Goal: Task Accomplishment & Management: Use online tool/utility

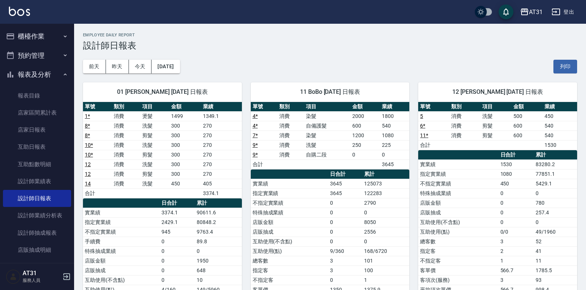
click at [53, 32] on button "櫃檯作業" at bounding box center [37, 36] width 68 height 19
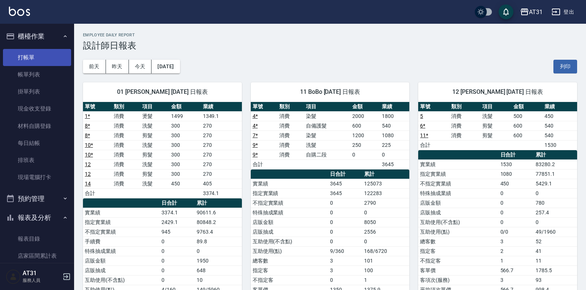
click at [54, 60] on link "打帳單" at bounding box center [37, 57] width 68 height 17
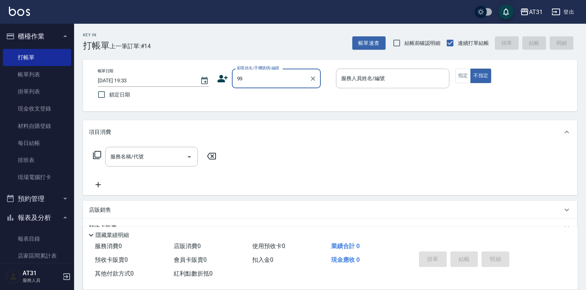
type input "新客人 姓名未設定/99/null"
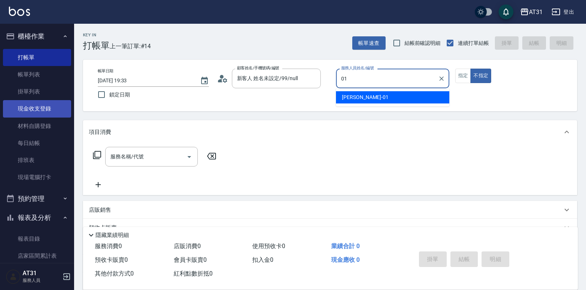
type input "[PERSON_NAME]-01"
type button "false"
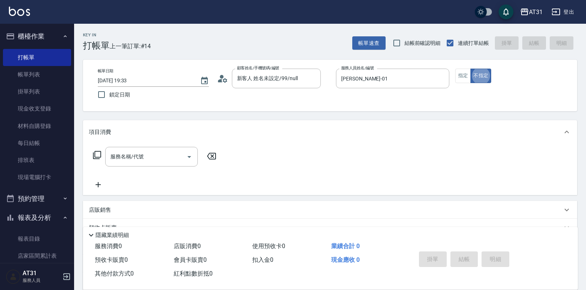
click at [336, 218] on div "店販銷售" at bounding box center [330, 210] width 494 height 18
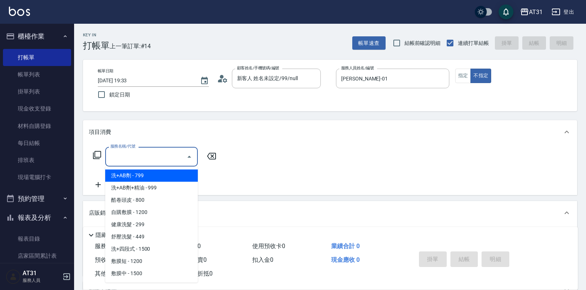
click at [134, 155] on div "服務名稱/代號 服務名稱/代號" at bounding box center [151, 157] width 93 height 20
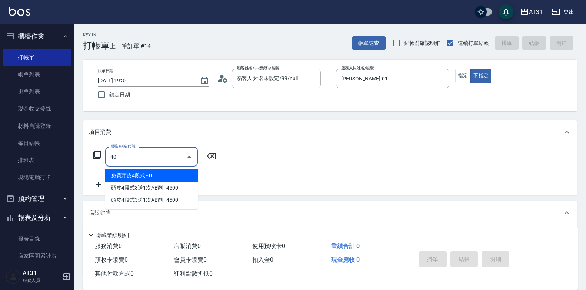
type input "401"
type input "20"
type input "剪髮(401)"
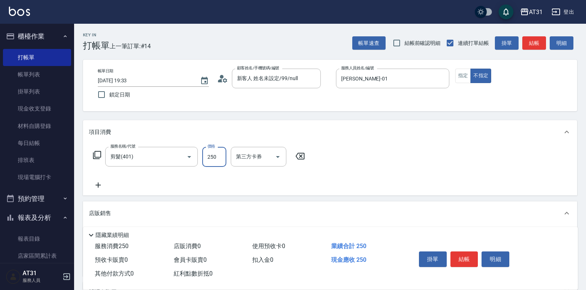
type input "3"
type input "0"
type input "30"
type input "300"
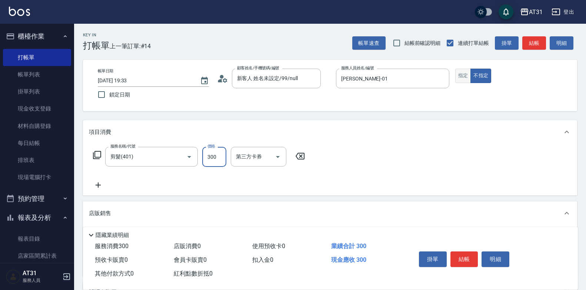
click at [470, 72] on div "指定 不指定" at bounding box center [511, 76] width 113 height 14
click at [468, 69] on button "指定" at bounding box center [463, 76] width 16 height 14
click at [463, 253] on button "結帳" at bounding box center [464, 259] width 28 height 16
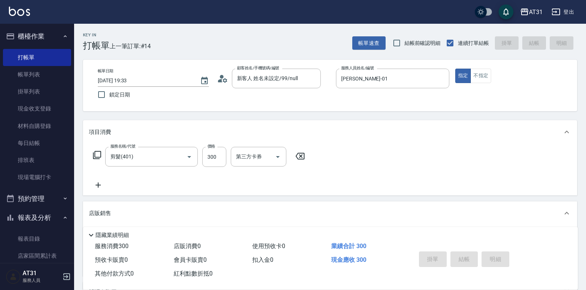
type input "[DATE] 19:37"
type input "0"
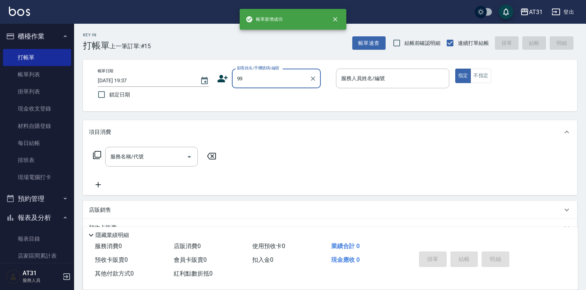
type input "99"
type input "1"
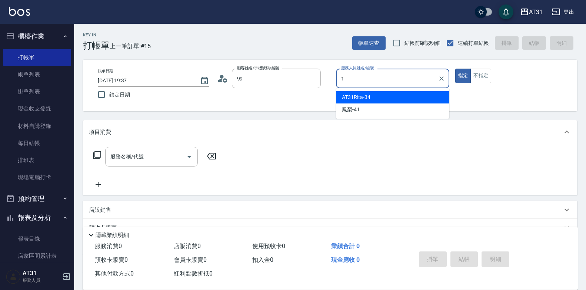
type input "新客人 姓名未設定/99/null"
type input "11"
type button "true"
type input "BoBo-11"
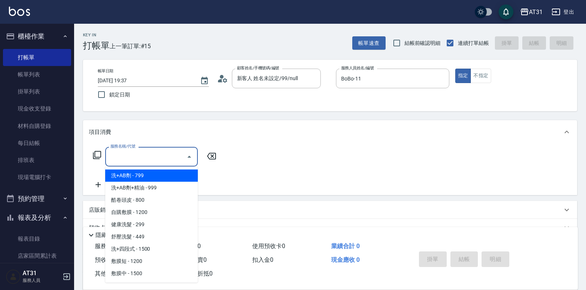
click at [167, 163] on input "服務名稱/代號" at bounding box center [146, 156] width 75 height 13
type input "501"
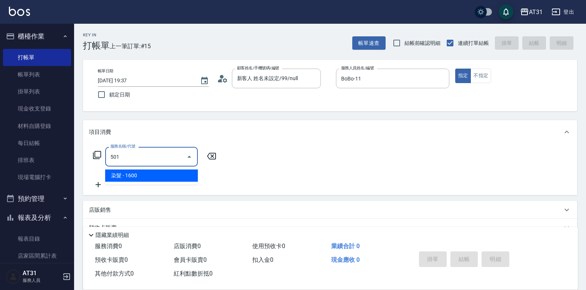
type input "160"
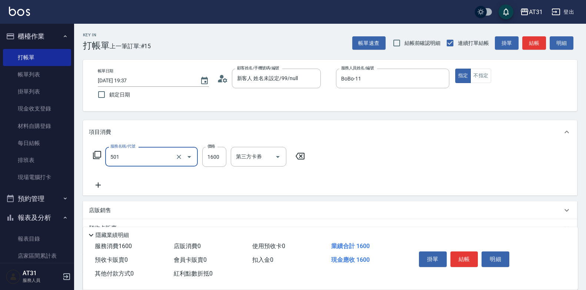
type input "染髮(501)"
type input "0"
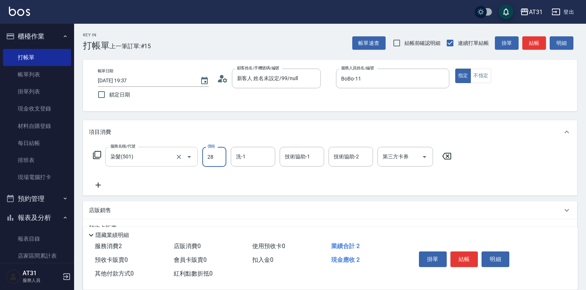
type input "280"
type input "2800"
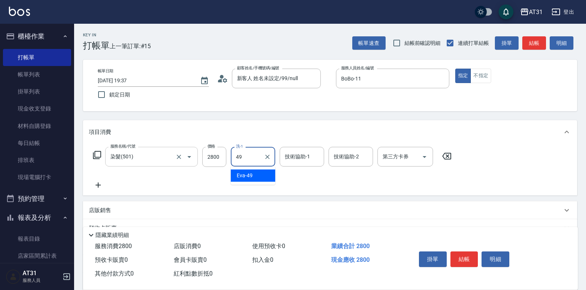
type input "[PERSON_NAME]-49"
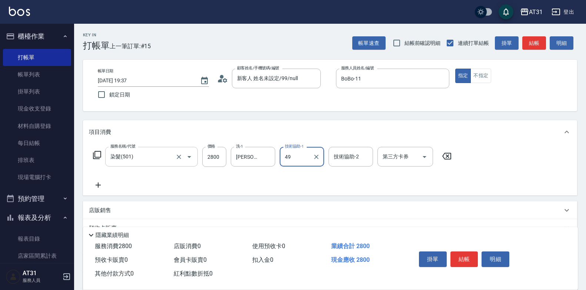
type input "[PERSON_NAME]-49"
click at [468, 254] on button "結帳" at bounding box center [464, 259] width 28 height 16
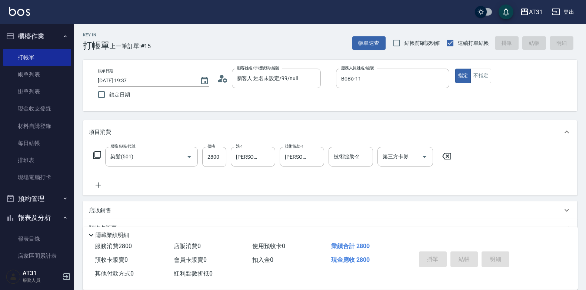
type input "0"
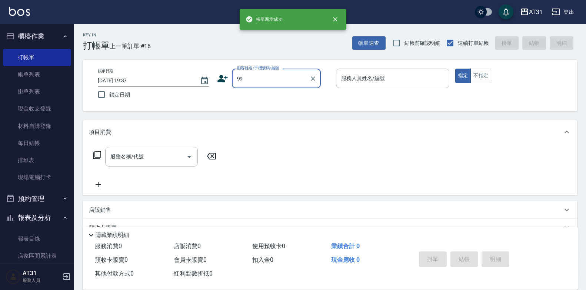
type input "新客人 姓名未設定/99/null"
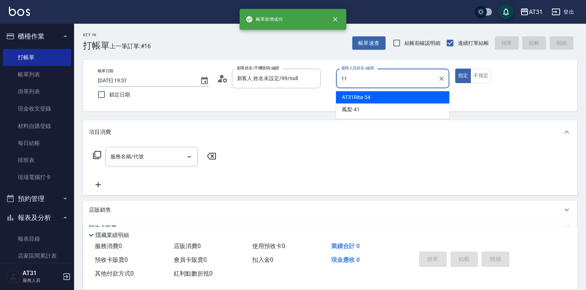
type input "BoBo-11"
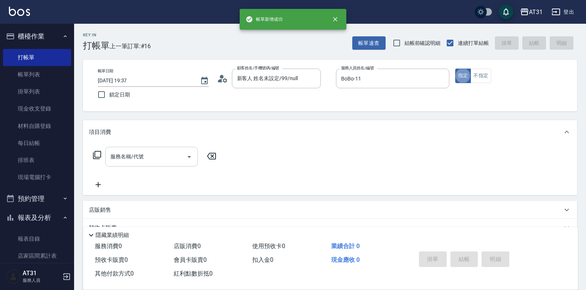
drag, startPoint x: 183, startPoint y: 160, endPoint x: 180, endPoint y: 156, distance: 4.5
click at [182, 159] on input "服務名稱/代號" at bounding box center [146, 156] width 75 height 13
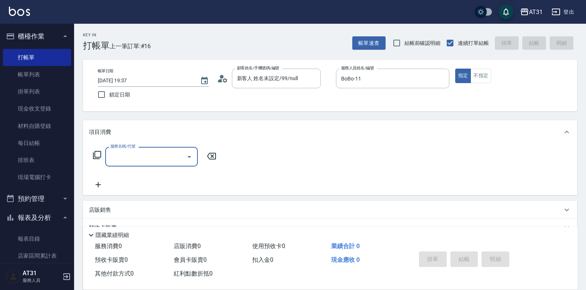
click at [180, 156] on input "服務名稱/代號" at bounding box center [146, 156] width 75 height 13
type input "501"
type input "160"
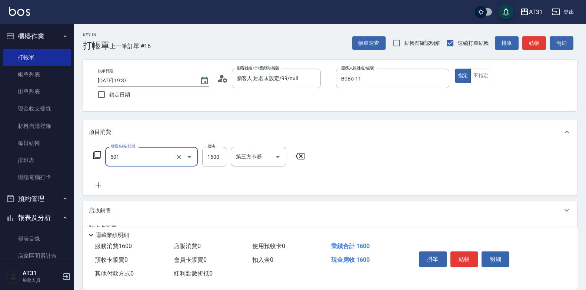
type input "染髮(501)"
type input "0"
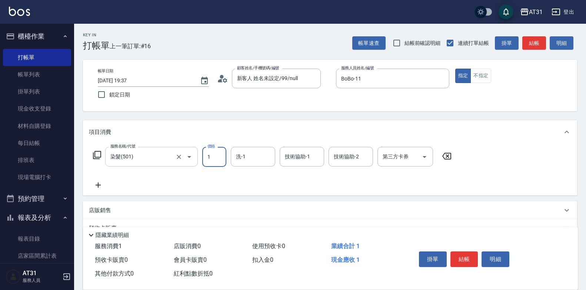
type input "19"
type input "10"
type input "1950"
type input "190"
type input "1950"
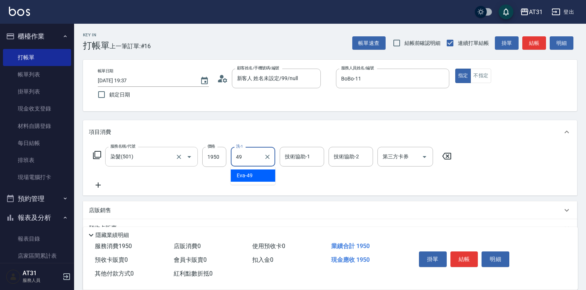
type input "[PERSON_NAME]-49"
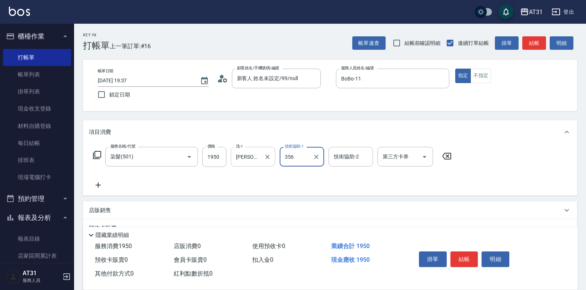
drag, startPoint x: 296, startPoint y: 159, endPoint x: 259, endPoint y: 164, distance: 37.2
click at [259, 164] on div "服務名稱/代號 染髮(501) 服務名稱/代號 價格 1950 價格 洗-1 [PERSON_NAME]-49 洗-1 技術協助-1 356 技術協助-1 技…" at bounding box center [272, 157] width 367 height 20
type input "53"
drag, startPoint x: 301, startPoint y: 144, endPoint x: 299, endPoint y: 147, distance: 4.0
click at [300, 146] on div "項目消費 服務名稱/代號 染髮(501) 服務名稱/代號 價格 1950 價格 洗-1 [PERSON_NAME]-49 洗-1 技術協助-1 技術協助-1 …" at bounding box center [330, 157] width 494 height 75
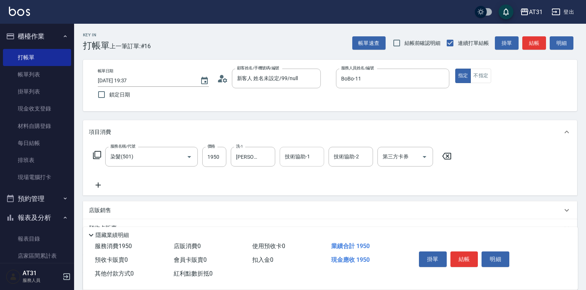
click at [299, 150] on div "技術協助-1" at bounding box center [302, 157] width 44 height 20
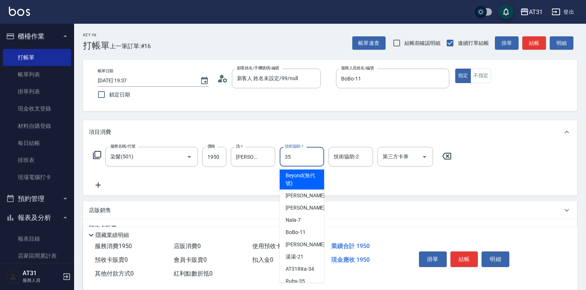
type input "Ruby-35"
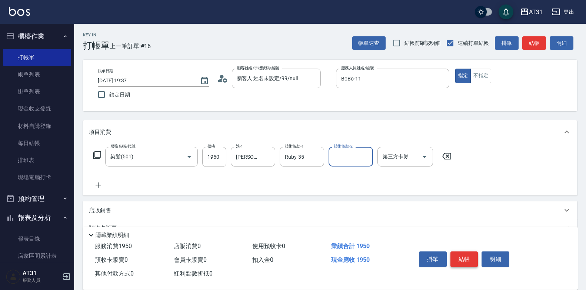
click at [473, 258] on button "結帳" at bounding box center [464, 259] width 28 height 16
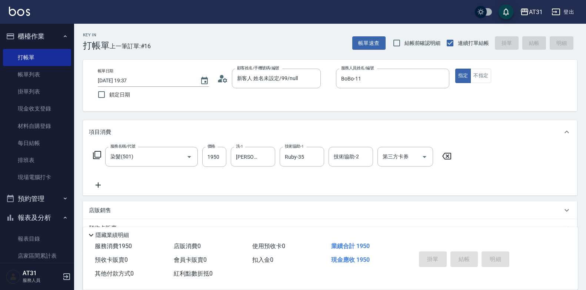
type input "0"
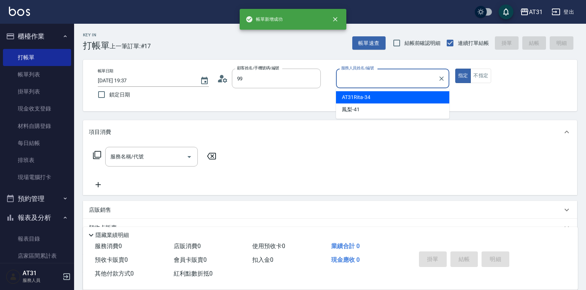
type input "新客人 姓名未設定/99/null"
type input "Kathy-12"
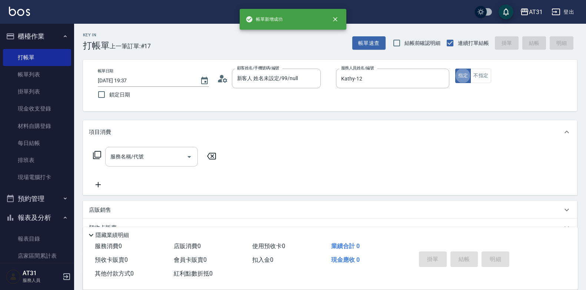
click at [168, 160] on input "服務名稱/代號" at bounding box center [146, 156] width 75 height 13
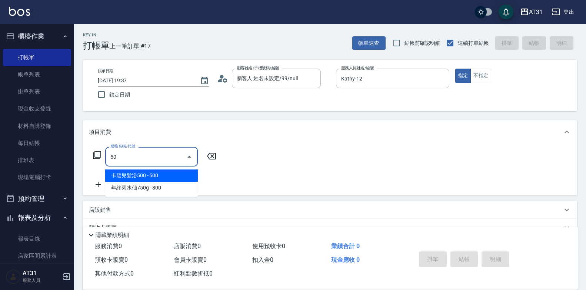
type input "501"
type input "160"
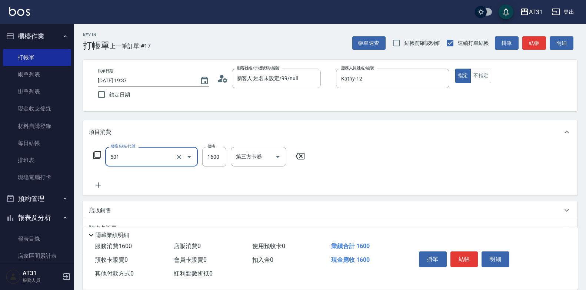
type input "染髮(501)"
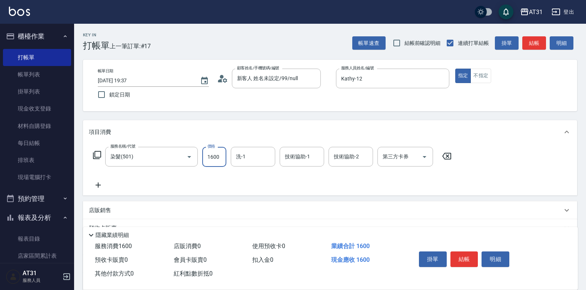
type input "0"
type input "200"
type input "2000"
click at [94, 185] on icon at bounding box center [98, 184] width 19 height 9
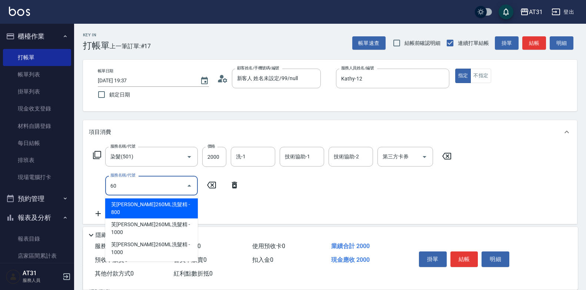
type input "601"
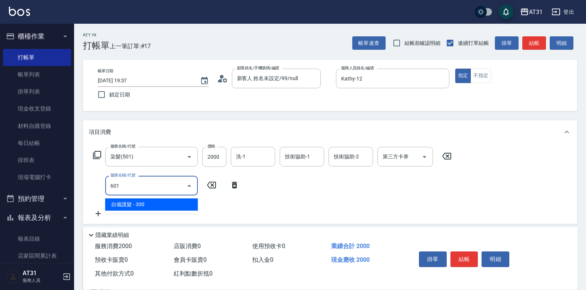
type input "230"
type input "自備護髮(601)"
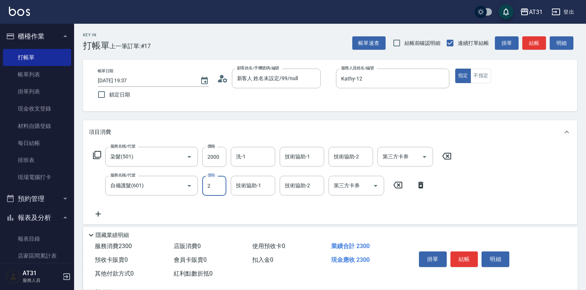
type input "20"
type input "220"
type input "200"
type input "400"
type input "2000"
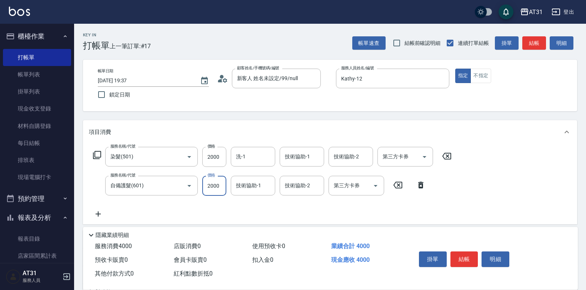
click at [97, 214] on icon at bounding box center [98, 213] width 5 height 5
type input "401"
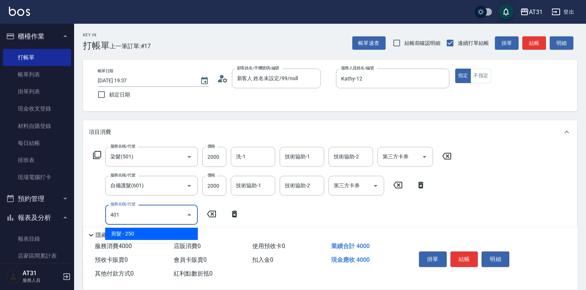
type input "420"
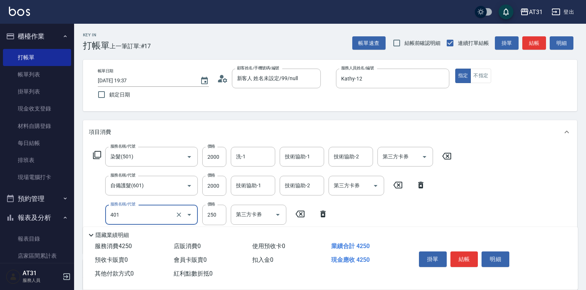
type input "剪髮(401)"
type input "400"
type input "60"
type input "460"
type input "600"
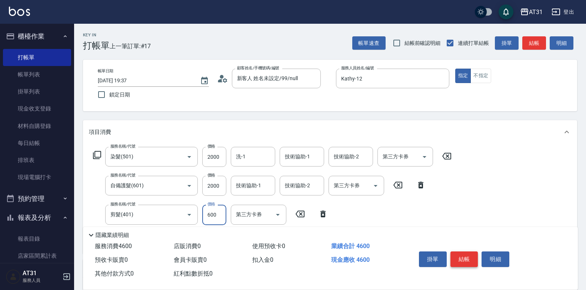
click at [473, 255] on button "結帳" at bounding box center [464, 259] width 28 height 16
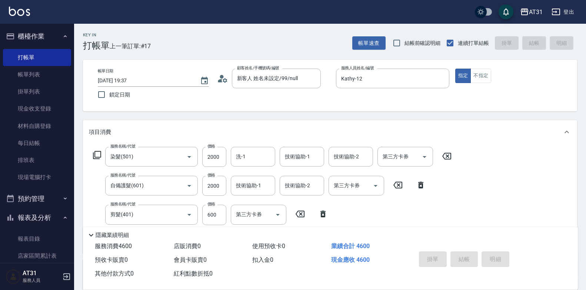
type input "0"
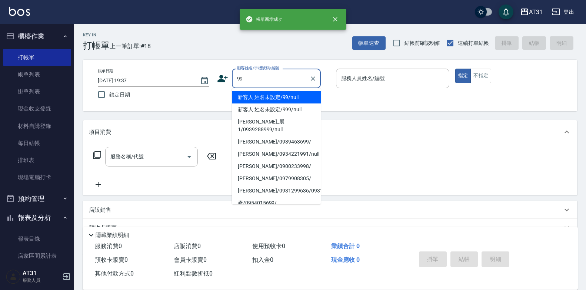
type input "99"
type input "4"
type input "新客人 姓名未設定/99/null"
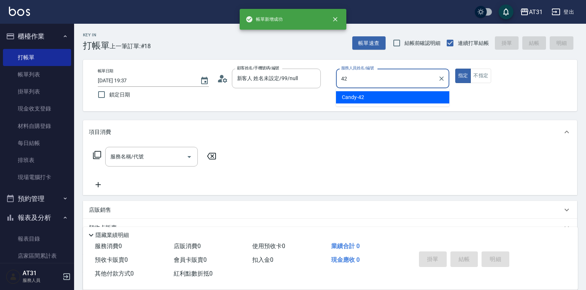
type input "Candy-42"
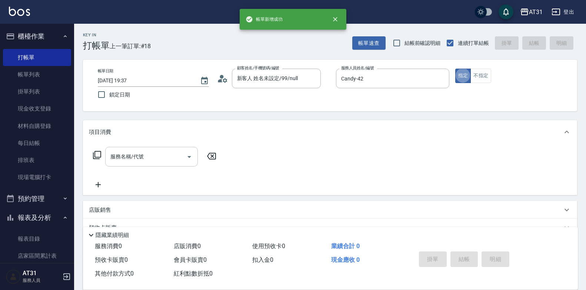
click at [175, 164] on div "服務名稱/代號" at bounding box center [151, 157] width 93 height 20
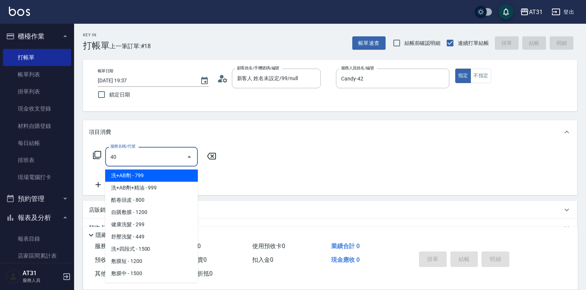
type input "401"
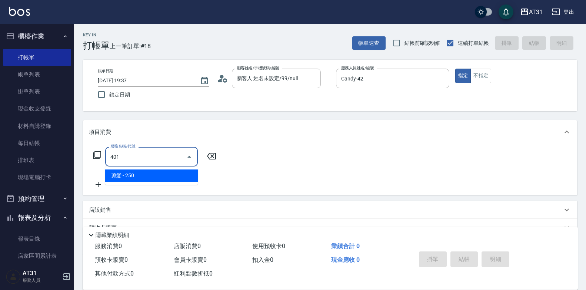
type input "20"
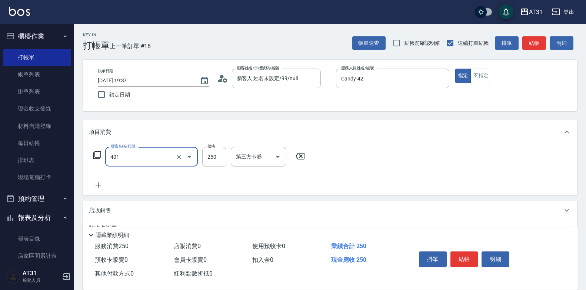
type input "剪髮(401)"
type input "1"
type input "0"
type input "10"
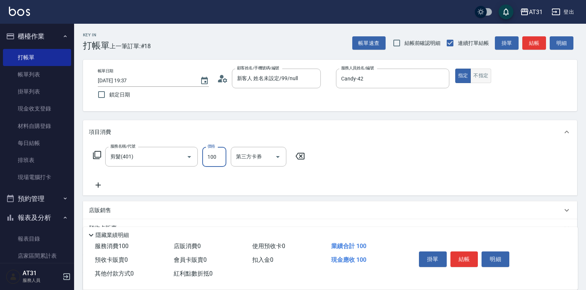
type input "100"
click at [482, 79] on button "不指定" at bounding box center [481, 76] width 21 height 14
click at [470, 251] on button "結帳" at bounding box center [464, 259] width 28 height 16
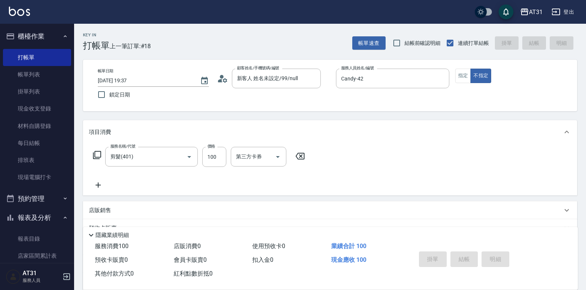
type input "0"
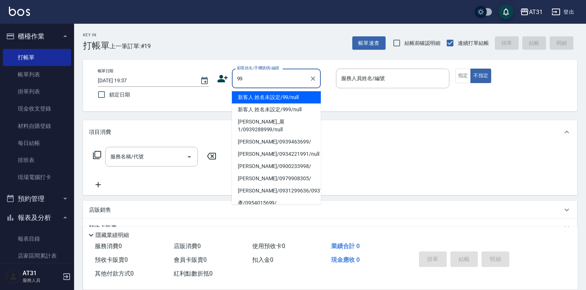
type input "99"
type input "4"
type input "新客人 姓名未設定/99/null"
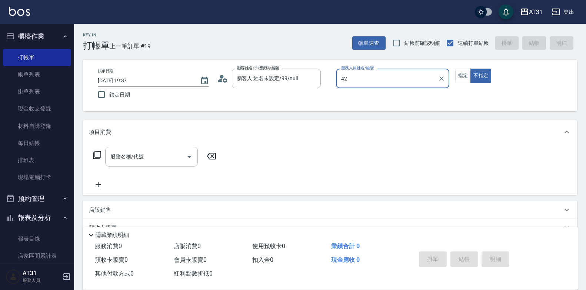
type input "Candy-42"
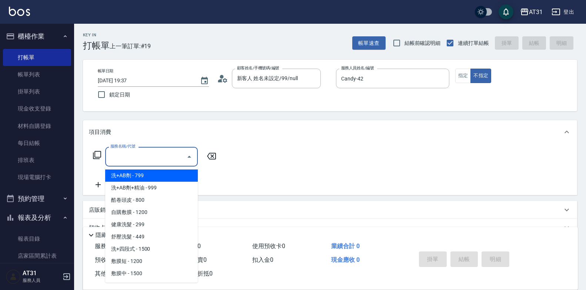
click at [146, 154] on input "服務名稱/代號" at bounding box center [146, 156] width 75 height 13
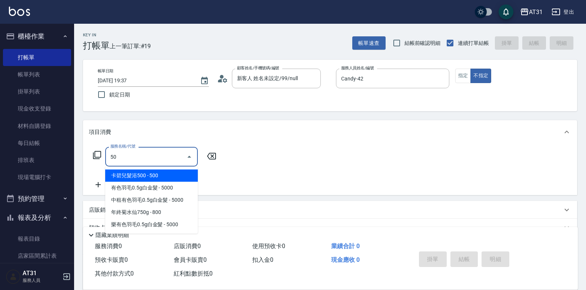
type input "501"
type input "160"
type input "染髮(501)"
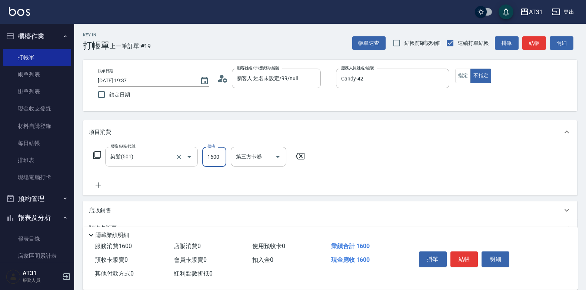
type input "1"
type input "0"
type input "150"
type input "1500"
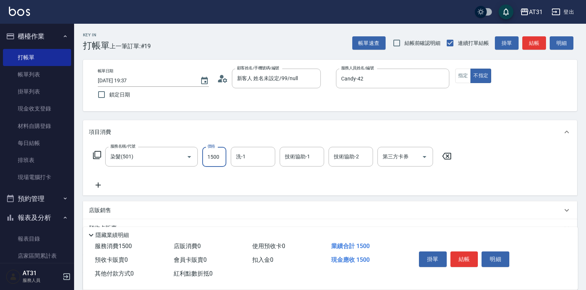
click at [100, 184] on icon at bounding box center [98, 184] width 19 height 9
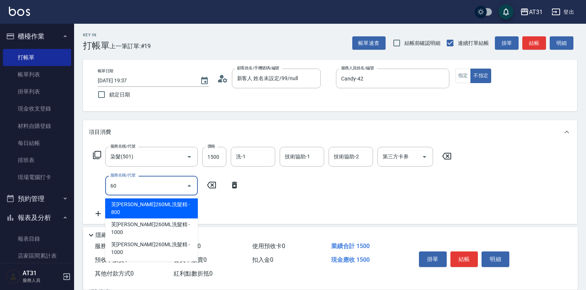
type input "601"
type input "180"
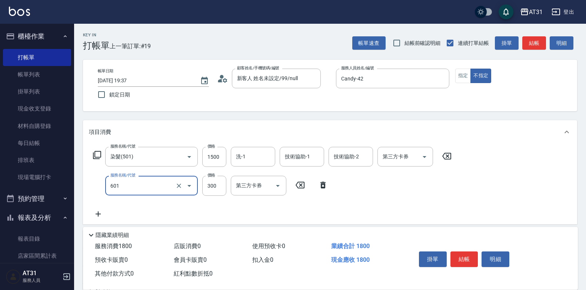
type input "自備護髮(601)"
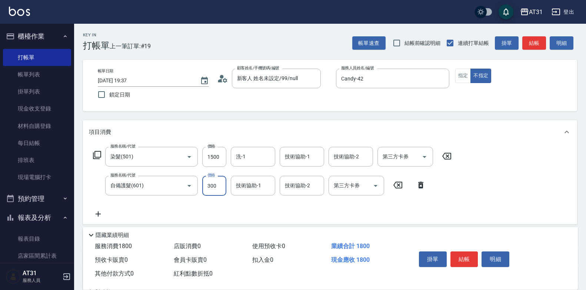
type input "150"
type input "100"
type input "250"
type input "1000"
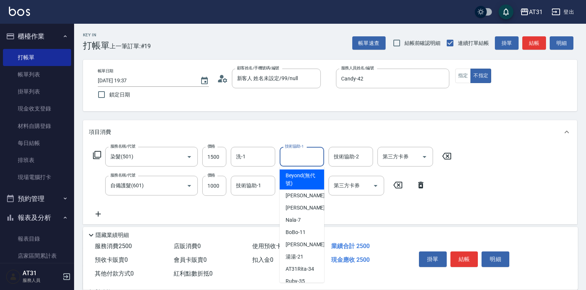
click at [307, 150] on input "技術協助-1" at bounding box center [302, 156] width 38 height 13
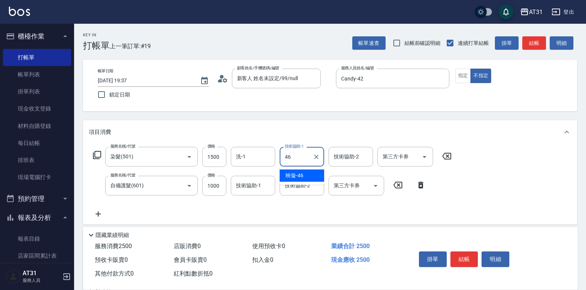
type input "[PERSON_NAME]-46"
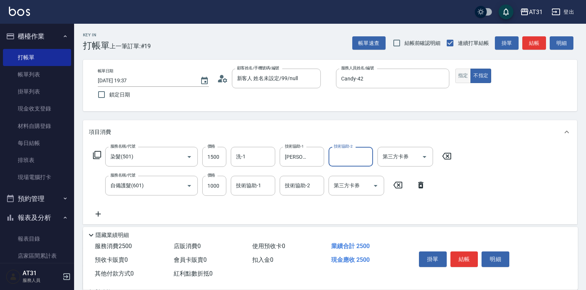
click at [462, 78] on button "指定" at bounding box center [463, 76] width 16 height 14
click at [464, 252] on button "結帳" at bounding box center [464, 259] width 28 height 16
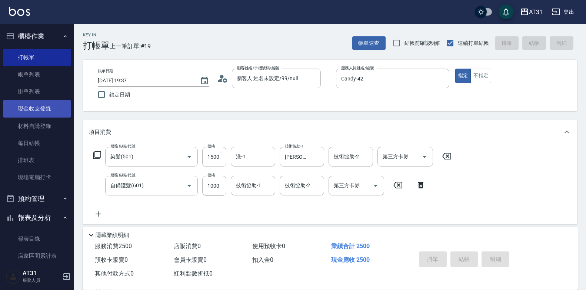
type input "0"
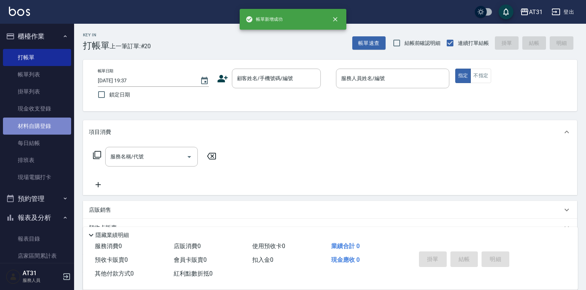
click at [41, 127] on link "材料自購登錄" at bounding box center [37, 125] width 68 height 17
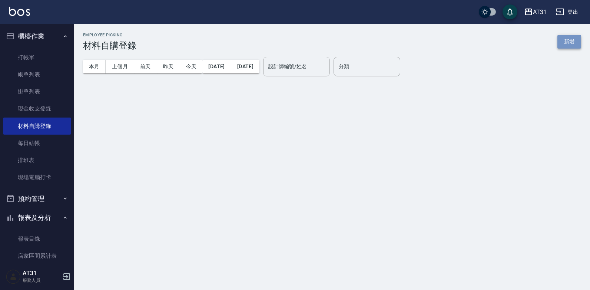
click at [572, 38] on button "新增" at bounding box center [569, 42] width 24 height 14
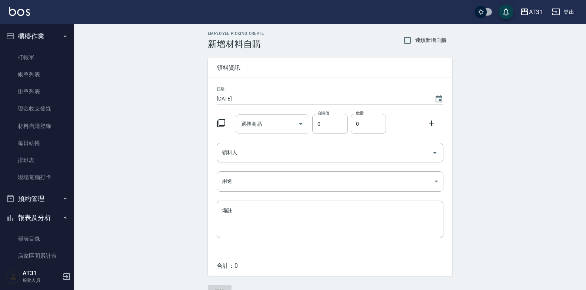
click at [273, 119] on input "選擇商品" at bounding box center [267, 123] width 56 height 13
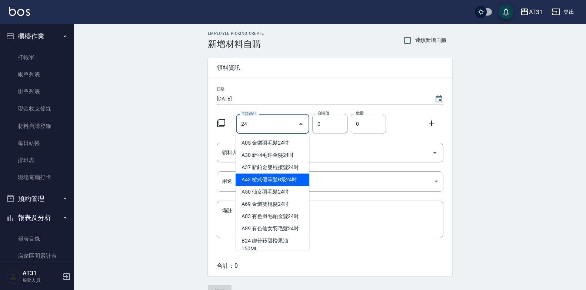
type input "槍式優等髮B級24吋"
type input "1130"
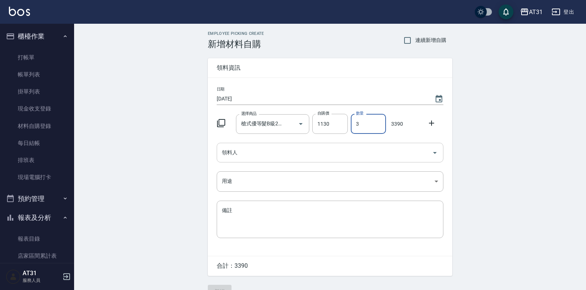
type input "3"
click at [277, 149] on input "領料人" at bounding box center [324, 152] width 209 height 13
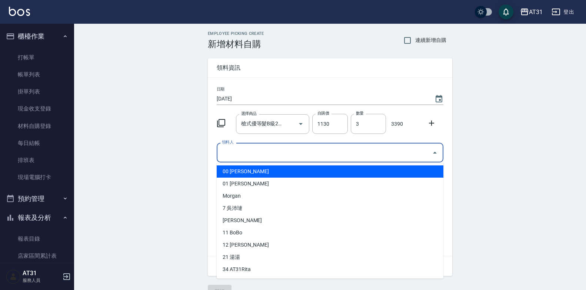
click at [269, 168] on li "00 [PERSON_NAME]" at bounding box center [330, 171] width 227 height 12
type input "[PERSON_NAME]"
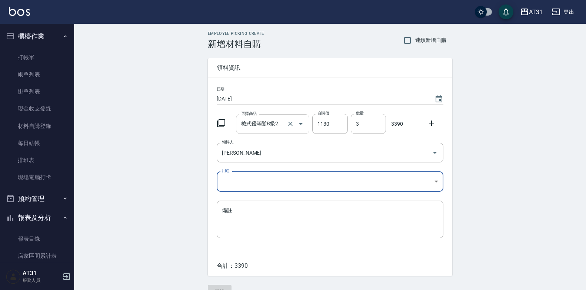
click at [274, 130] on div "槍式優等髮B級24吋 選擇商品" at bounding box center [273, 124] width 74 height 20
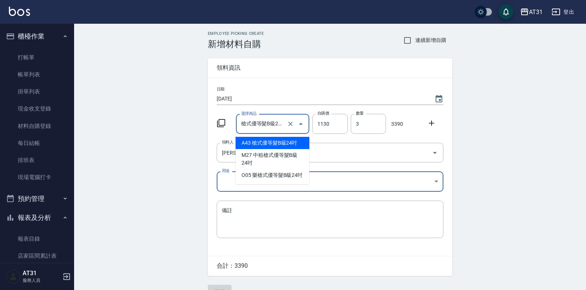
drag, startPoint x: 185, startPoint y: 129, endPoint x: 202, endPoint y: 139, distance: 19.4
click at [185, 128] on div "Employee Picking Create 新增材料自購 連續新增自購 領料資訊 日期 [DATE] 選擇商品 槍式優等髮B級24吋 選擇商品 自購價 1…" at bounding box center [330, 165] width 512 height 282
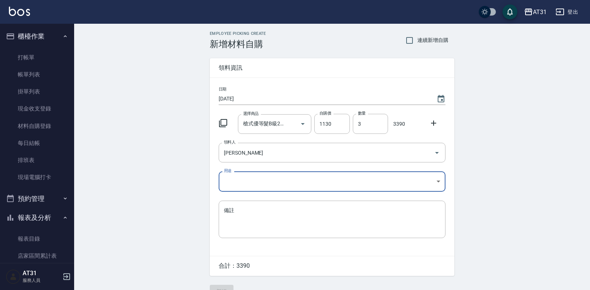
click at [252, 178] on body "AT31 登出 櫃檯作業 打帳單 帳單列表 掛單列表 現金收支登錄 材料自購登錄 每日結帳 排班表 現場電腦打卡 預約管理 預約管理 單日預約紀錄 單週預約紀…" at bounding box center [295, 152] width 590 height 305
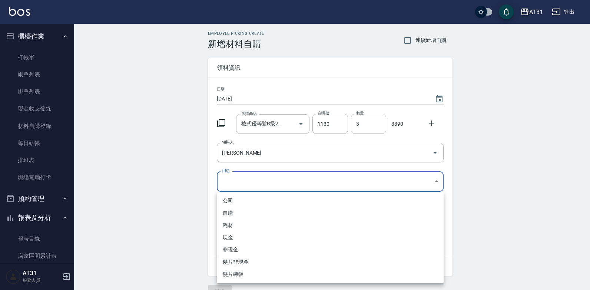
click at [241, 239] on li "現金" at bounding box center [330, 237] width 227 height 12
type input "現金"
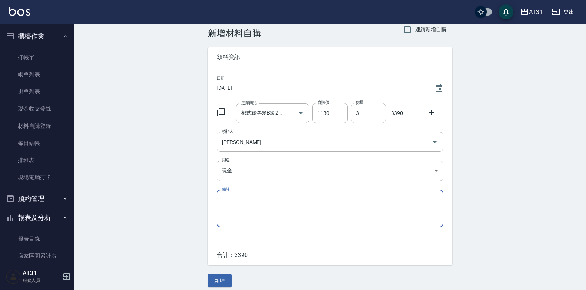
scroll to position [17, 0]
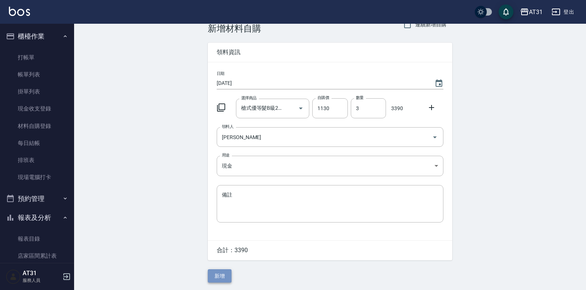
click at [225, 275] on button "新增" at bounding box center [220, 276] width 24 height 14
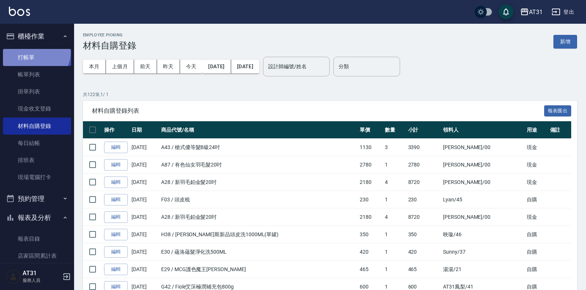
click at [35, 52] on link "打帳單" at bounding box center [37, 57] width 68 height 17
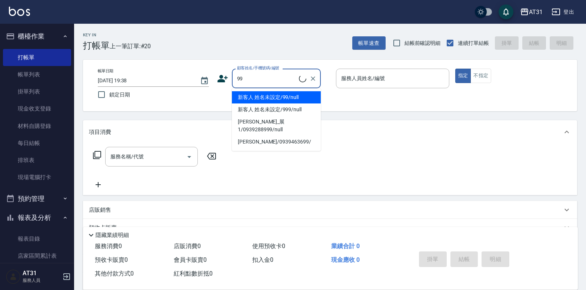
type input "新客人 姓名未設定/99/null"
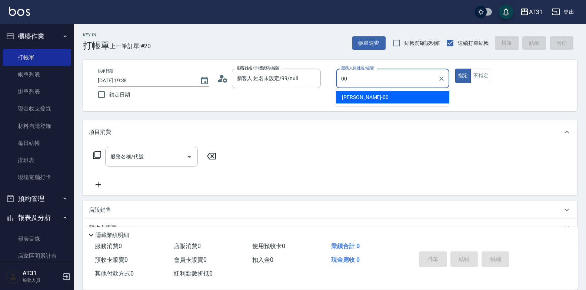
type input "[PERSON_NAME]-00"
type button "true"
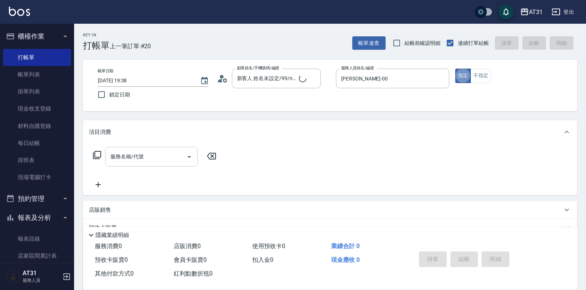
click at [169, 157] on input "服務名稱/代號" at bounding box center [146, 156] width 75 height 13
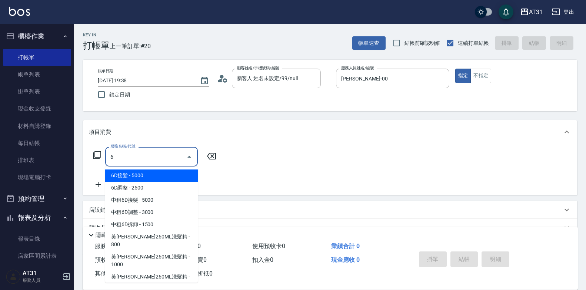
click at [165, 174] on span "6D接髮 - 5000" at bounding box center [151, 175] width 93 height 12
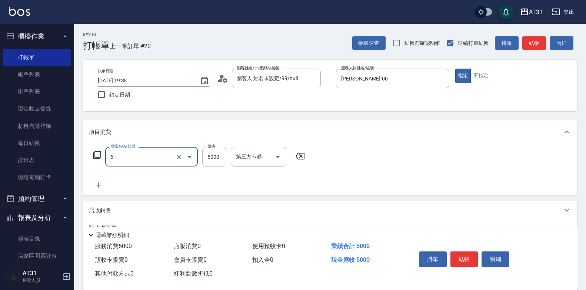
type input "6D接髮(702)"
type input "500"
type input "6D接髮(702)"
click at [213, 153] on input "5000" at bounding box center [214, 157] width 24 height 20
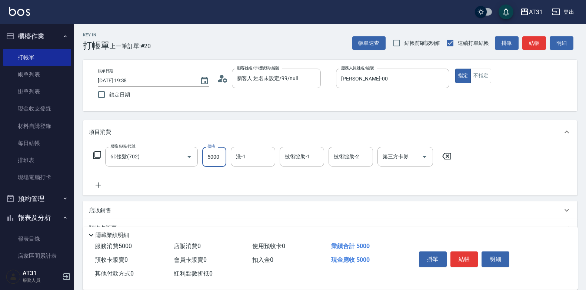
type input "0"
type input "76"
type input "70"
type input "7609"
type input "760"
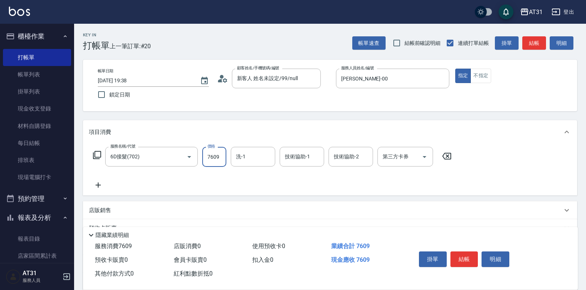
type input "7609"
type input "4"
click at [265, 154] on icon "Clear" at bounding box center [267, 156] width 7 height 7
type input "[PERSON_NAME]-46"
click at [102, 187] on icon at bounding box center [98, 184] width 19 height 9
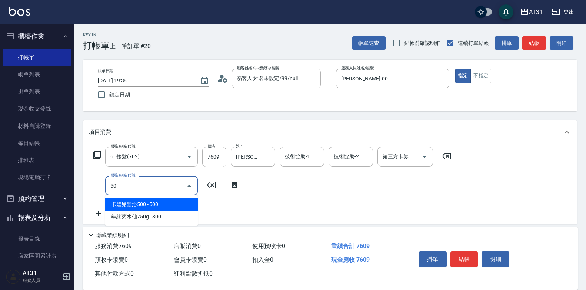
type input "501"
type input "920"
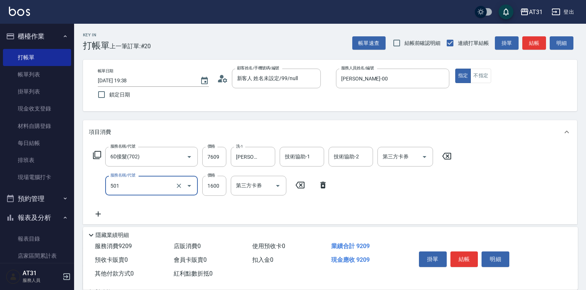
type input "染髮(501)"
type input "0"
type input "760"
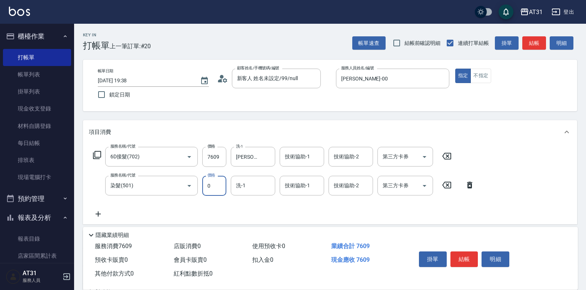
type input "0"
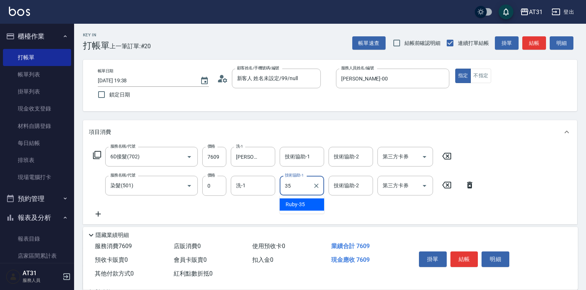
type input "Ruby-35"
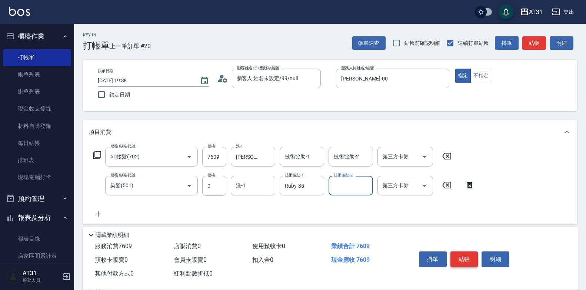
click at [469, 257] on button "結帳" at bounding box center [464, 259] width 28 height 16
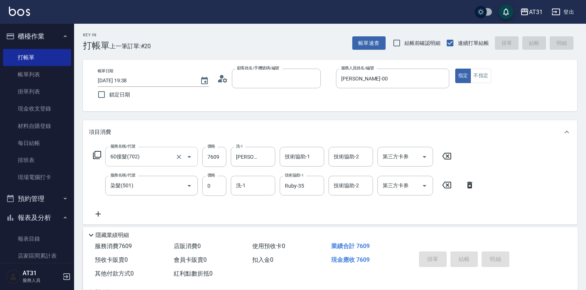
type input "0"
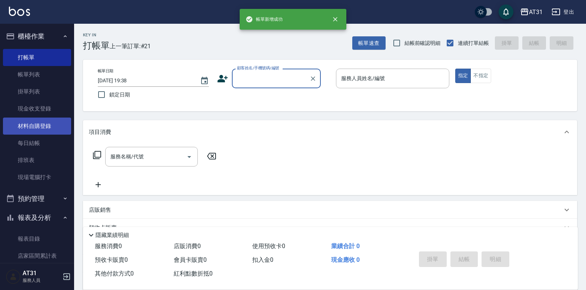
click at [49, 130] on link "材料自購登錄" at bounding box center [37, 125] width 68 height 17
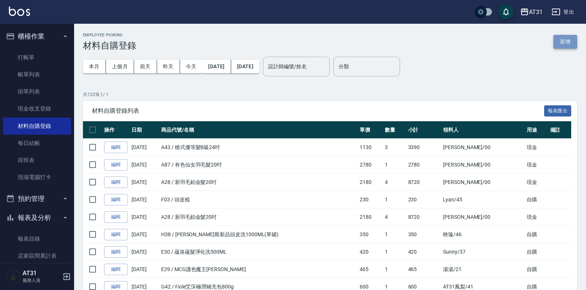
click at [569, 37] on button "新增" at bounding box center [565, 42] width 24 height 14
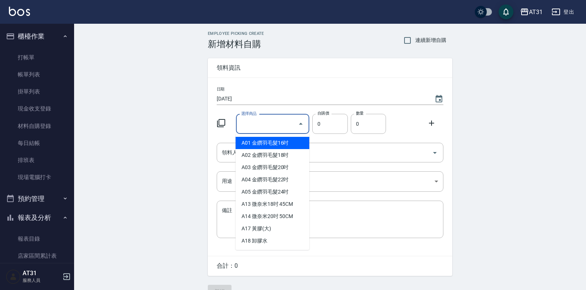
click at [269, 128] on input "選擇商品" at bounding box center [267, 123] width 56 height 13
type input "f"
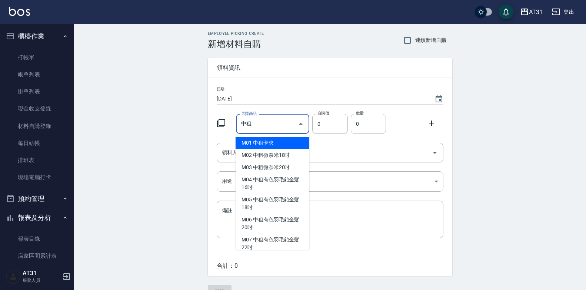
type input "中"
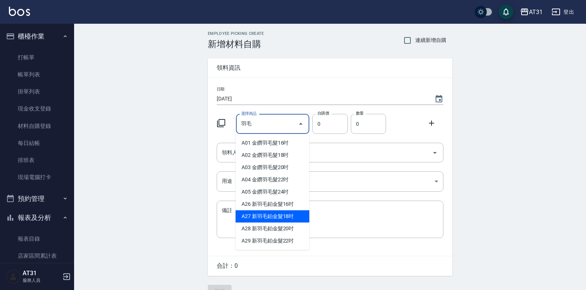
click at [282, 217] on li "A27 新羽毛鉑金髮18吋" at bounding box center [273, 216] width 74 height 12
type input "新羽毛鉑金髮18吋"
type input "1980"
type input "1"
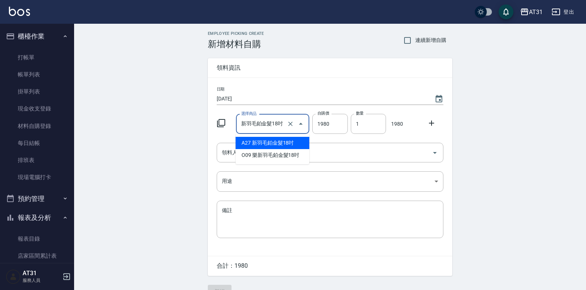
click at [272, 121] on input "新羽毛鉑金髮18吋" at bounding box center [262, 123] width 46 height 13
click at [266, 154] on li "O09 樂新羽毛鉑金髮18吋" at bounding box center [273, 155] width 74 height 12
type input "樂新羽毛鉑金髮18吋"
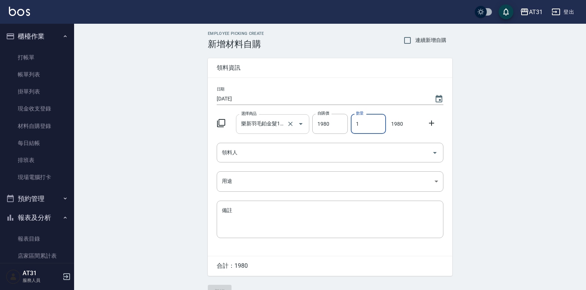
drag, startPoint x: 375, startPoint y: 123, endPoint x: 285, endPoint y: 126, distance: 90.8
click at [285, 126] on div "選擇商品 樂新羽毛鉑金髮18吋 選擇商品 自購價 1980 自購價 數量 1 數量 1980" at bounding box center [329, 122] width 230 height 23
type input "3"
click at [269, 127] on input "樂新羽毛鉑金髮18吋" at bounding box center [262, 123] width 46 height 13
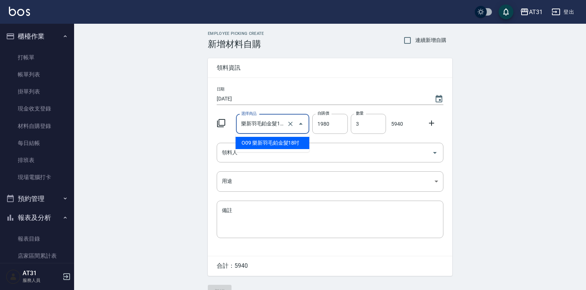
click at [184, 143] on div "Employee Picking Create 新增材料自購 連續新增自購 領料資訊 日期 [DATE] 選擇商品 樂新羽毛鉑金髮18吋 選擇商品 自購價 1…" at bounding box center [330, 165] width 512 height 282
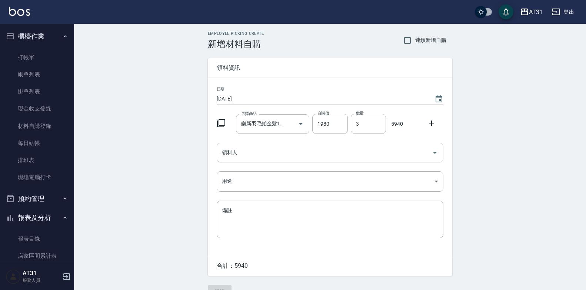
click at [223, 152] on input "領料人" at bounding box center [324, 152] width 209 height 13
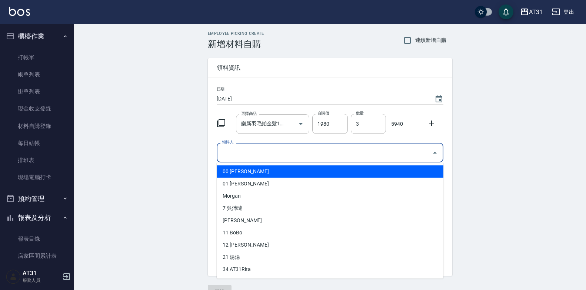
click at [238, 173] on li "00 [PERSON_NAME]" at bounding box center [330, 171] width 227 height 12
type input "[PERSON_NAME]"
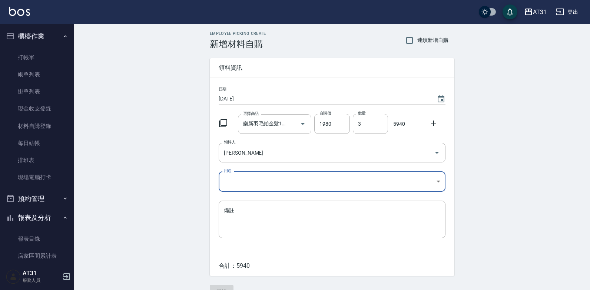
click at [239, 183] on body "AT31 登出 櫃檯作業 打帳單 帳單列表 掛單列表 現金收支登錄 材料自購登錄 每日結帳 排班表 現場電腦打卡 預約管理 預約管理 單日預約紀錄 單週預約紀…" at bounding box center [295, 152] width 590 height 305
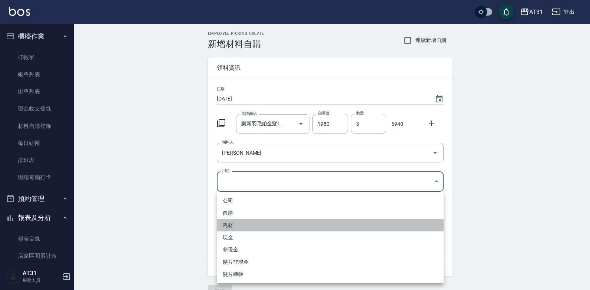
click at [238, 227] on li "耗材" at bounding box center [330, 225] width 227 height 12
type input "耗材"
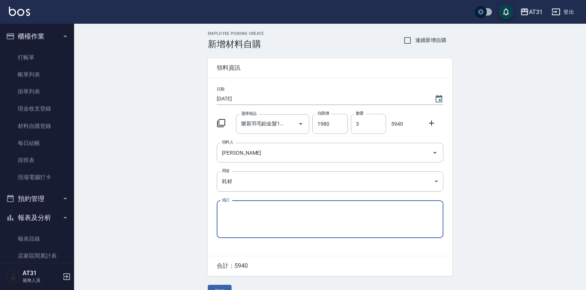
type textarea "f"
type textarea "5"
type textarea "中租"
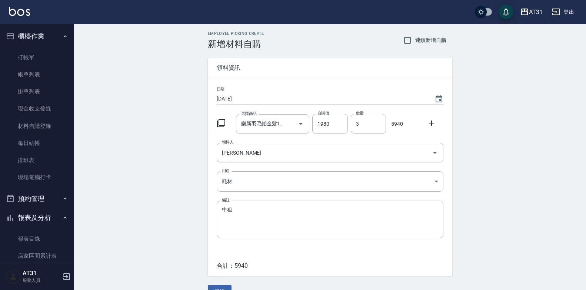
drag, startPoint x: 428, startPoint y: 123, endPoint x: 409, endPoint y: 128, distance: 19.6
click at [428, 122] on icon at bounding box center [431, 123] width 9 height 9
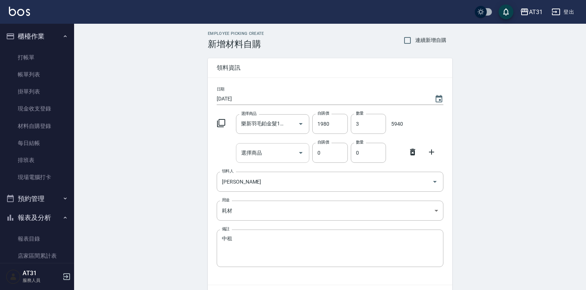
click at [276, 160] on div "選擇商品" at bounding box center [273, 153] width 74 height 20
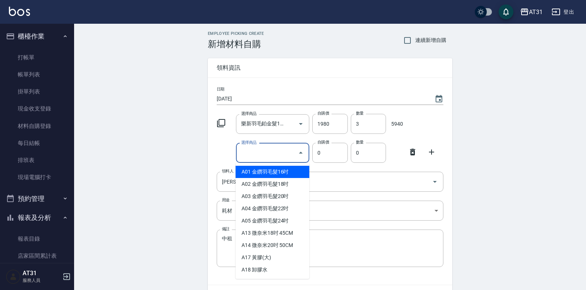
type input "ㄑ"
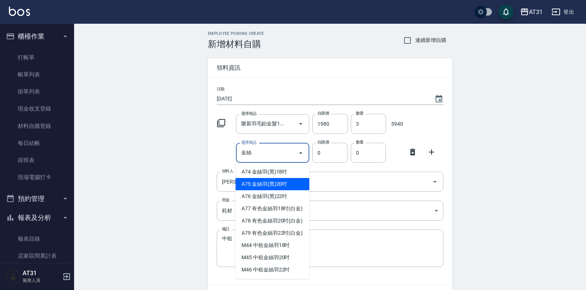
click at [282, 182] on li "A75 金絲羽(黑)20吋" at bounding box center [273, 184] width 74 height 12
type input "金絲羽(黑)20吋"
type input "1080"
type input "1"
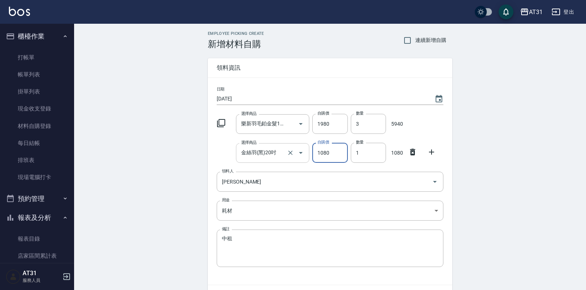
click at [276, 154] on input "金絲羽(黑)20吋" at bounding box center [262, 152] width 46 height 13
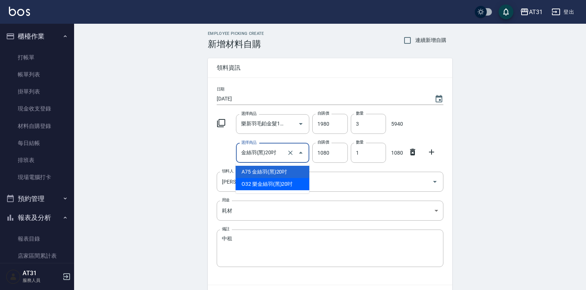
click at [272, 182] on li "O32 樂金絲羽(黑)20吋" at bounding box center [273, 184] width 74 height 12
type input "樂金絲羽(黑)20吋"
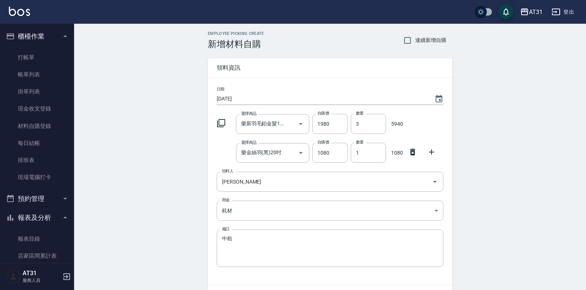
click at [164, 158] on div "Employee Picking Create 新增材料自購 連續新增自購 領料資訊 日期 [DATE] 選擇商品 樂新羽毛鉑金髮18吋 選擇商品 自購價 1…" at bounding box center [330, 179] width 512 height 310
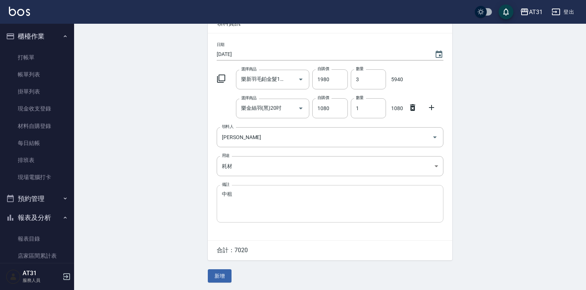
scroll to position [46, 0]
click at [227, 274] on button "新增" at bounding box center [220, 276] width 24 height 14
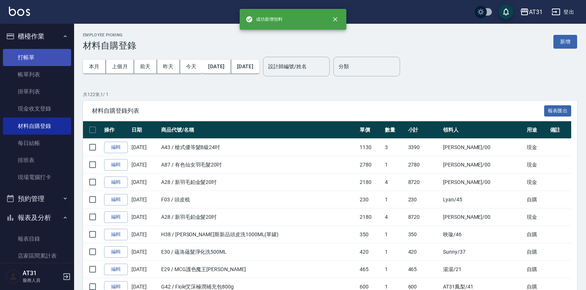
click at [51, 58] on link "打帳單" at bounding box center [37, 57] width 68 height 17
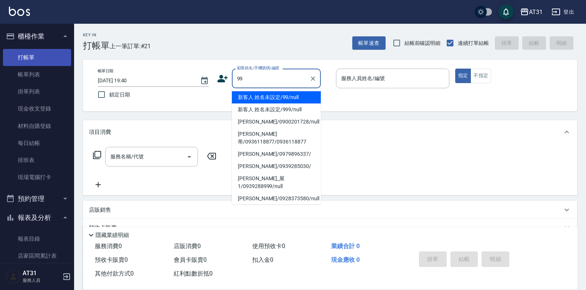
type input "新客人 姓名未設定/99/null"
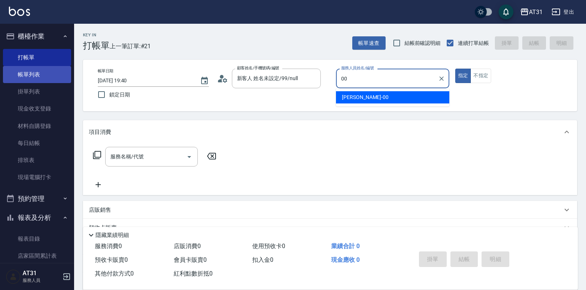
type input "[PERSON_NAME]-00"
type button "true"
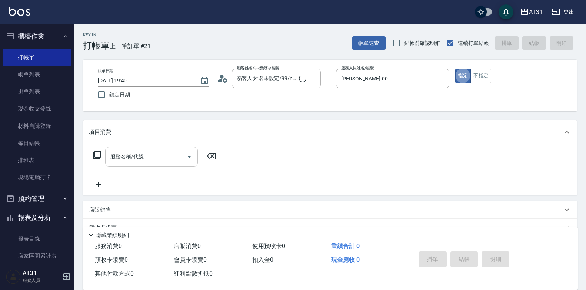
click at [155, 152] on input "服務名稱/代號" at bounding box center [146, 156] width 75 height 13
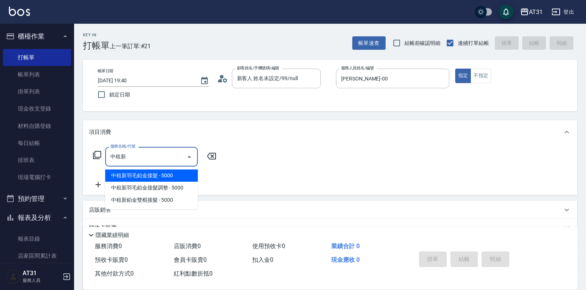
type input "中租新羽毛鉑金接髮(925)"
type input "500"
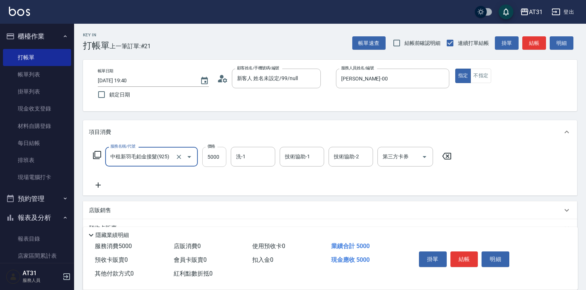
type input "中租新羽毛鉑金接髮(925)"
click at [216, 157] on input "5000" at bounding box center [214, 157] width 24 height 20
type input "0"
type input "12"
type input "10"
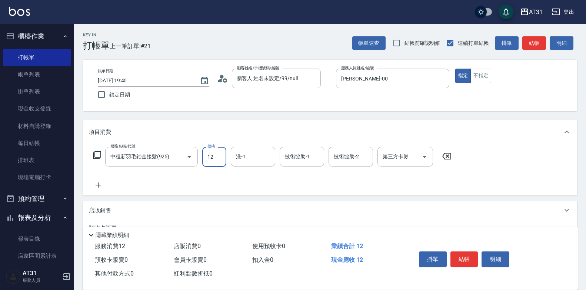
type input "129"
type input "120"
type input "12980"
type input "1290"
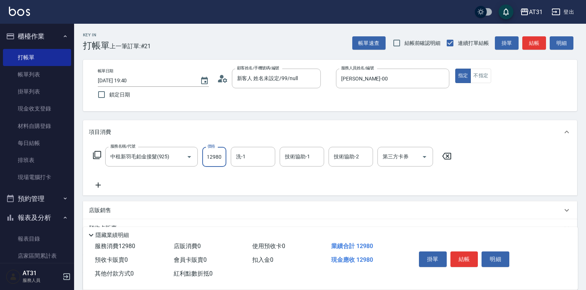
type input "12980"
type input "45"
click at [262, 157] on div "45 洗-1" at bounding box center [253, 157] width 44 height 20
click at [266, 156] on icon "Clear" at bounding box center [267, 156] width 7 height 7
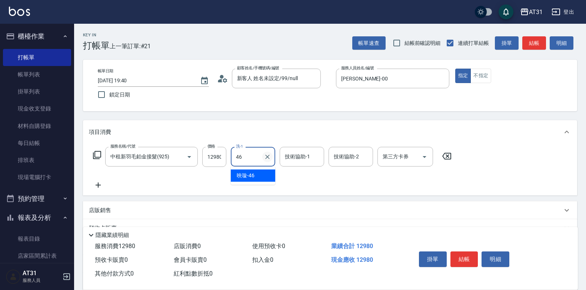
type input "[PERSON_NAME]-46"
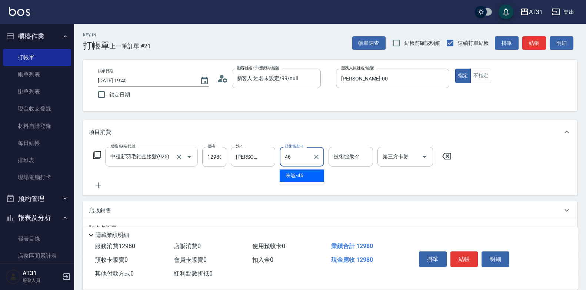
type input "[PERSON_NAME]-46"
click at [96, 187] on icon at bounding box center [98, 184] width 19 height 9
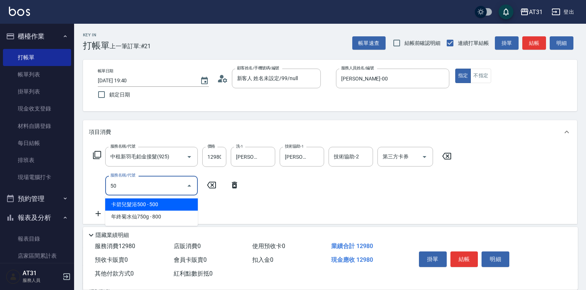
type input "501"
type input "1450"
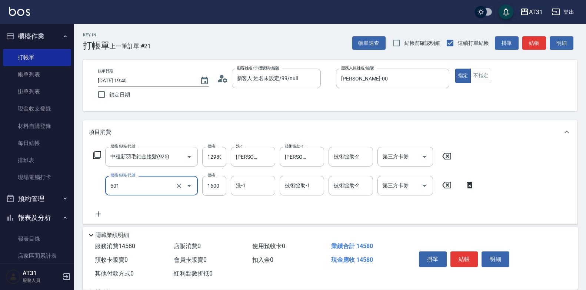
type input "染髮(501)"
type input "1290"
type input "0"
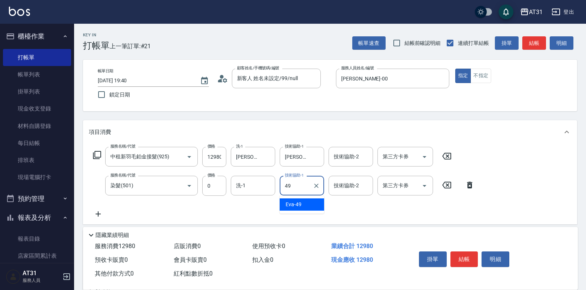
type input "[PERSON_NAME]-49"
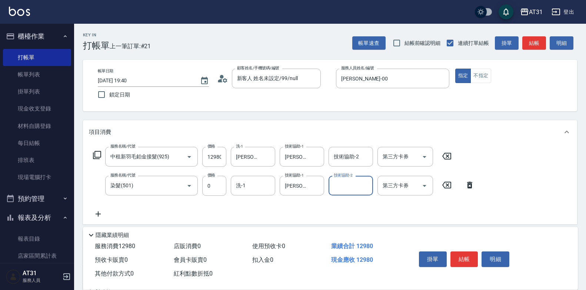
click at [96, 214] on icon at bounding box center [98, 213] width 19 height 9
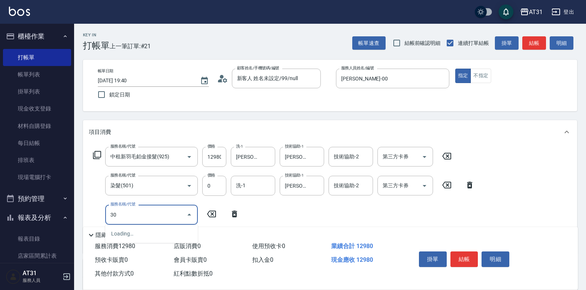
type input "301"
type input "1450"
type input "燙髮(301)"
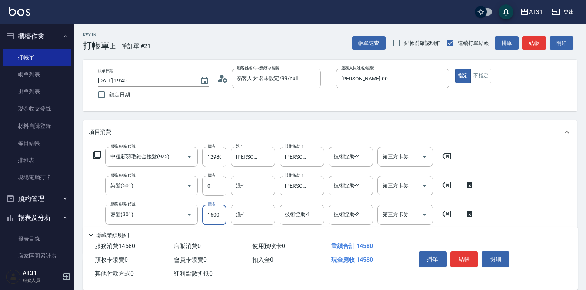
type input "1290"
type input "0"
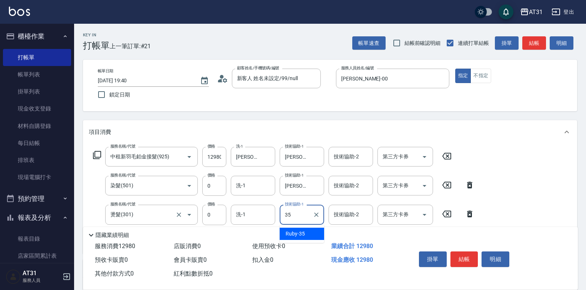
type input "Ruby-35"
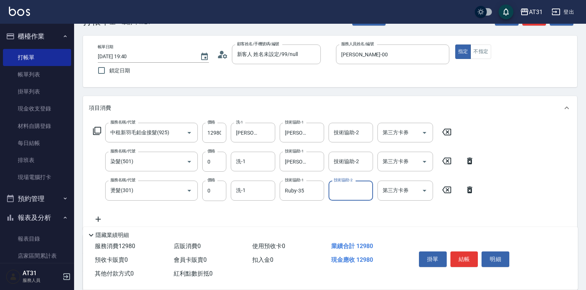
scroll to position [37, 0]
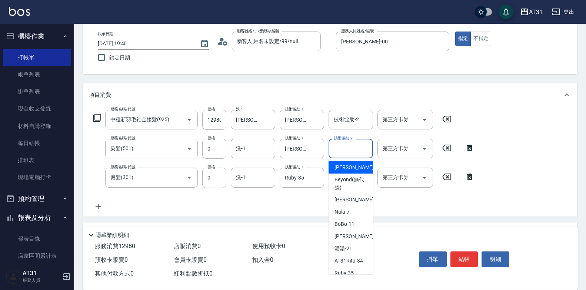
click at [334, 145] on div "技術協助-2 技術協助-2" at bounding box center [351, 149] width 44 height 20
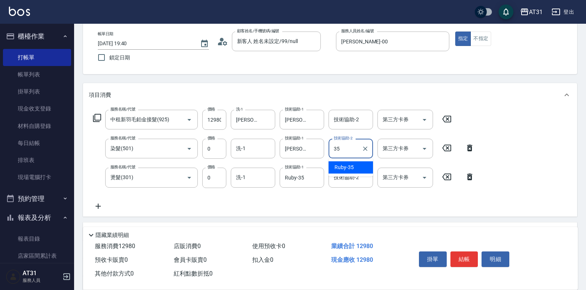
type input "Ruby-35"
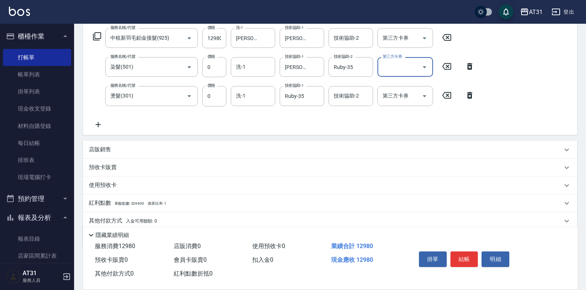
scroll to position [147, 0]
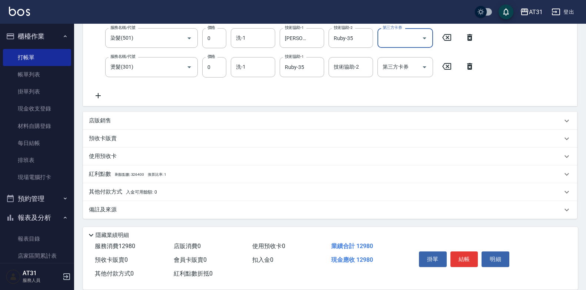
click at [194, 191] on div "其他付款方式 入金可用餘額: 0" at bounding box center [325, 192] width 473 height 8
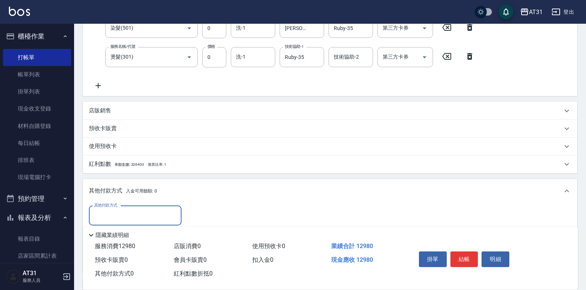
scroll to position [222, 0]
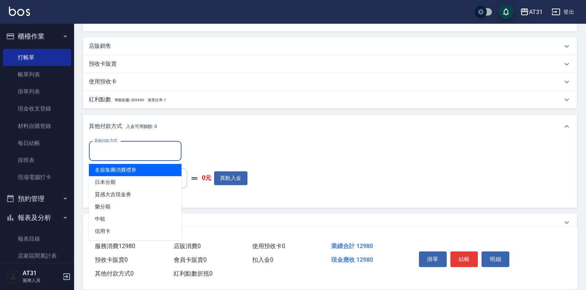
click at [161, 150] on input "其他付款方式" at bounding box center [135, 150] width 86 height 13
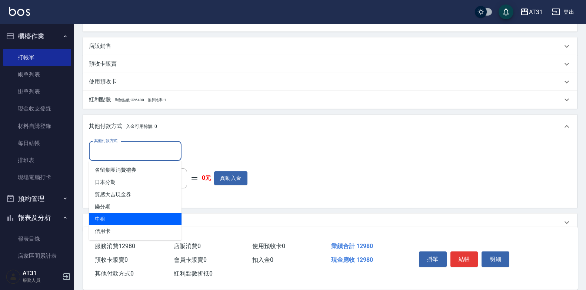
drag, startPoint x: 124, startPoint y: 216, endPoint x: 132, endPoint y: 210, distance: 10.1
click at [124, 217] on span "中租" at bounding box center [135, 219] width 93 height 12
type input "中租"
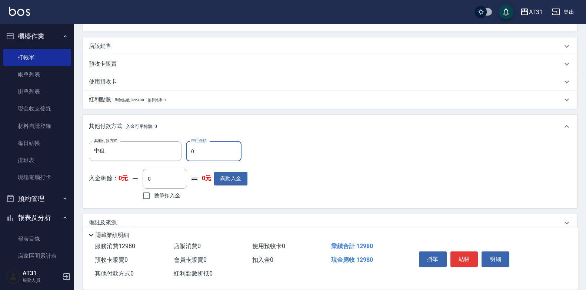
drag, startPoint x: 223, startPoint y: 145, endPoint x: 187, endPoint y: 152, distance: 37.2
click at [187, 152] on input "0" at bounding box center [214, 151] width 56 height 20
type input "12"
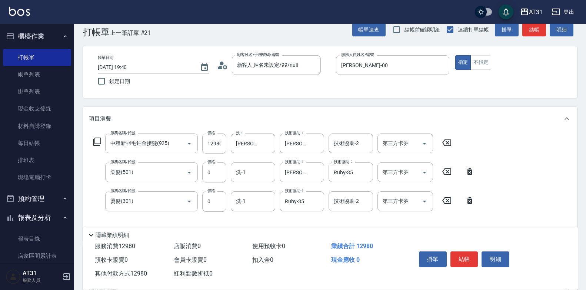
scroll to position [0, 0]
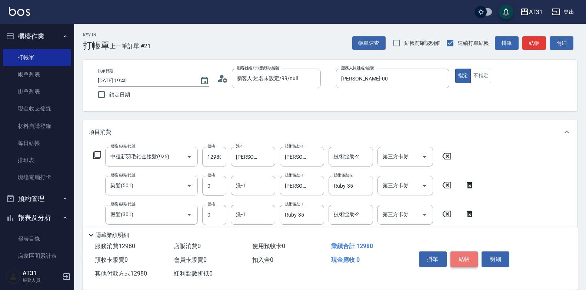
click at [464, 255] on button "結帳" at bounding box center [464, 259] width 28 height 16
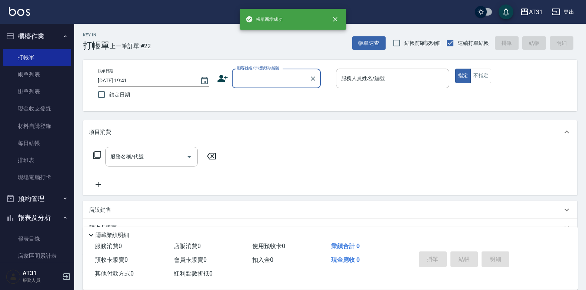
scroll to position [208, 0]
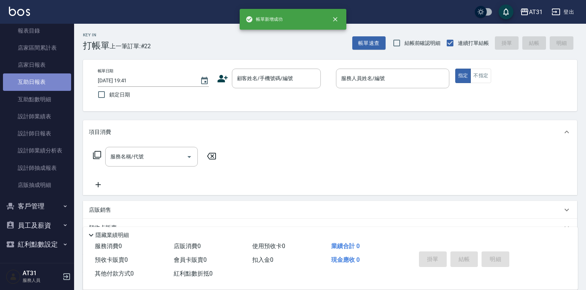
click at [53, 82] on link "互助日報表" at bounding box center [37, 81] width 68 height 17
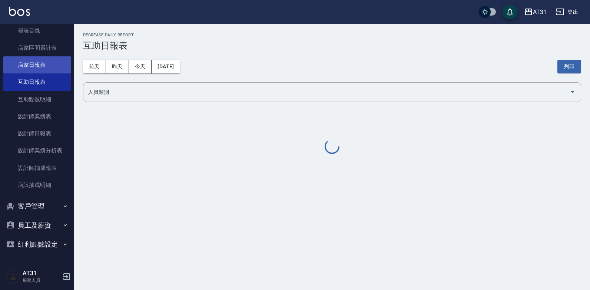
click at [51, 69] on link "店家日報表" at bounding box center [37, 64] width 68 height 17
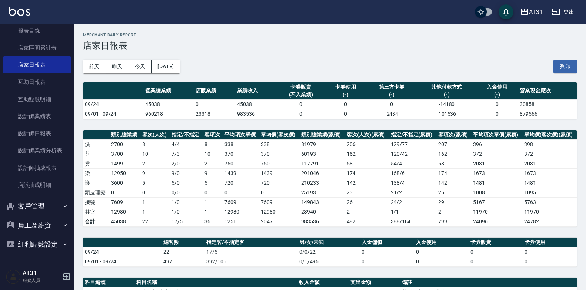
drag, startPoint x: 144, startPoint y: 156, endPoint x: 109, endPoint y: 153, distance: 36.1
click at [118, 154] on td "3700" at bounding box center [124, 154] width 31 height 10
click at [49, 137] on link "設計師日報表" at bounding box center [37, 133] width 68 height 17
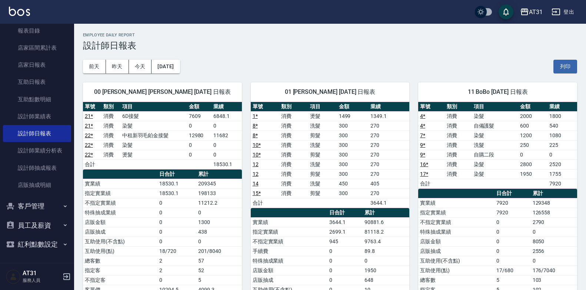
drag, startPoint x: 315, startPoint y: 134, endPoint x: 286, endPoint y: 132, distance: 28.6
drag, startPoint x: 286, startPoint y: 132, endPoint x: 277, endPoint y: 140, distance: 11.8
click at [277, 140] on td "10 *" at bounding box center [265, 145] width 29 height 10
drag, startPoint x: 227, startPoint y: 129, endPoint x: 196, endPoint y: 133, distance: 31.8
click at [196, 133] on td "12980" at bounding box center [199, 135] width 24 height 10
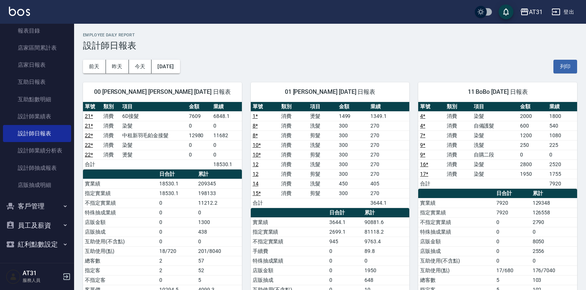
drag, startPoint x: 200, startPoint y: 129, endPoint x: 169, endPoint y: 124, distance: 31.9
drag, startPoint x: 169, startPoint y: 124, endPoint x: 154, endPoint y: 127, distance: 15.2
click at [154, 127] on td "染髮" at bounding box center [153, 126] width 67 height 10
drag, startPoint x: 248, startPoint y: 134, endPoint x: 222, endPoint y: 132, distance: 26.0
click at [222, 132] on td "11682" at bounding box center [227, 135] width 30 height 10
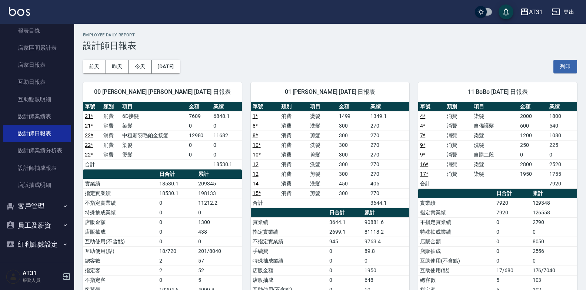
drag, startPoint x: 222, startPoint y: 132, endPoint x: 363, endPoint y: 177, distance: 147.4
drag, startPoint x: 363, startPoint y: 177, endPoint x: 300, endPoint y: 170, distance: 63.3
click at [300, 170] on td "消費" at bounding box center [293, 174] width 29 height 10
drag, startPoint x: 309, startPoint y: 164, endPoint x: 265, endPoint y: 159, distance: 44.8
click at [265, 159] on td "10 *" at bounding box center [265, 155] width 29 height 10
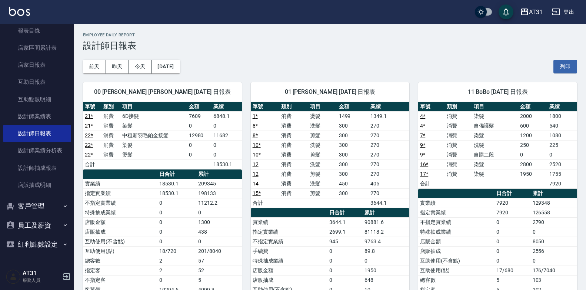
scroll to position [37, 0]
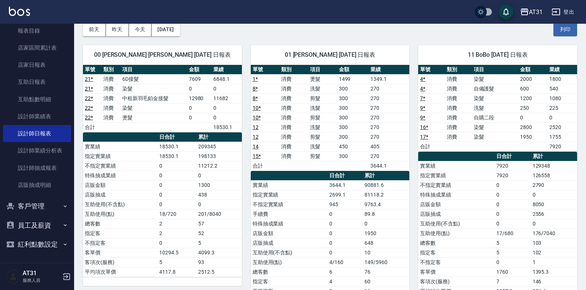
drag, startPoint x: 305, startPoint y: 158, endPoint x: 277, endPoint y: 152, distance: 28.8
click at [277, 152] on td "15 *" at bounding box center [265, 156] width 29 height 10
drag, startPoint x: 331, startPoint y: 140, endPoint x: 296, endPoint y: 143, distance: 35.0
click at [296, 143] on td "消費" at bounding box center [293, 147] width 29 height 10
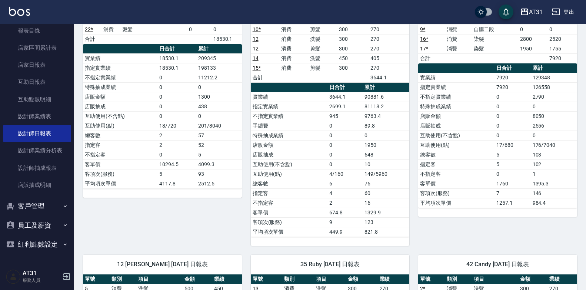
scroll to position [44, 0]
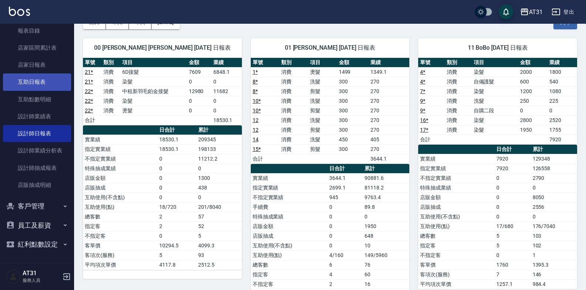
click at [43, 79] on link "互助日報表" at bounding box center [37, 81] width 68 height 17
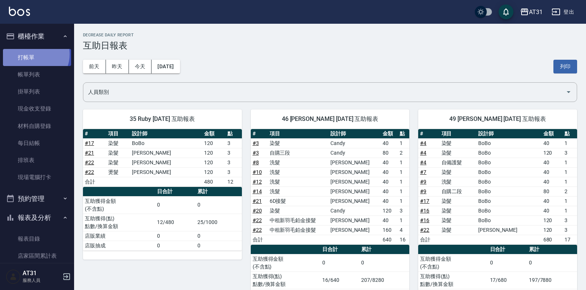
click at [34, 54] on link "打帳單" at bounding box center [37, 57] width 68 height 17
